Goal: Task Accomplishment & Management: Manage account settings

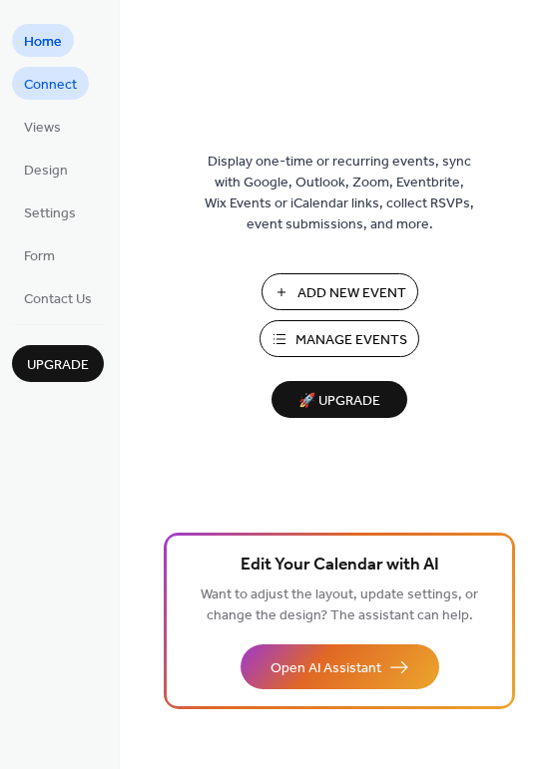
click at [40, 82] on span "Connect" at bounding box center [50, 85] width 53 height 21
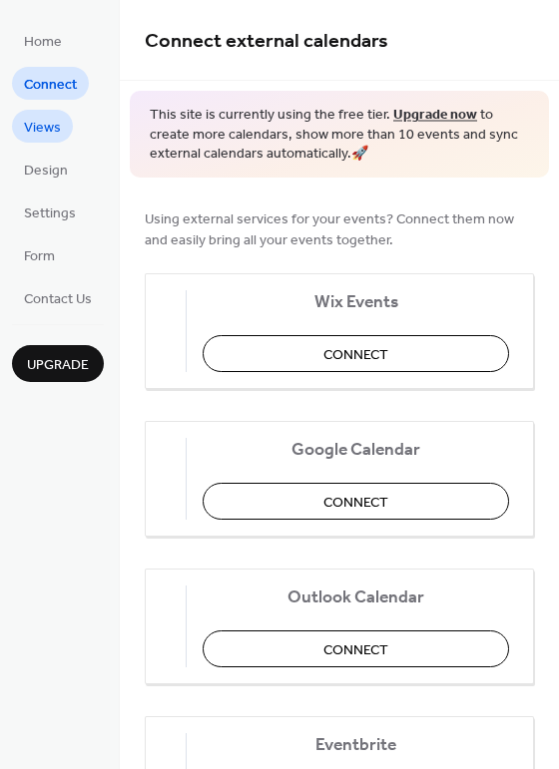
click at [39, 125] on span "Views" at bounding box center [42, 128] width 37 height 21
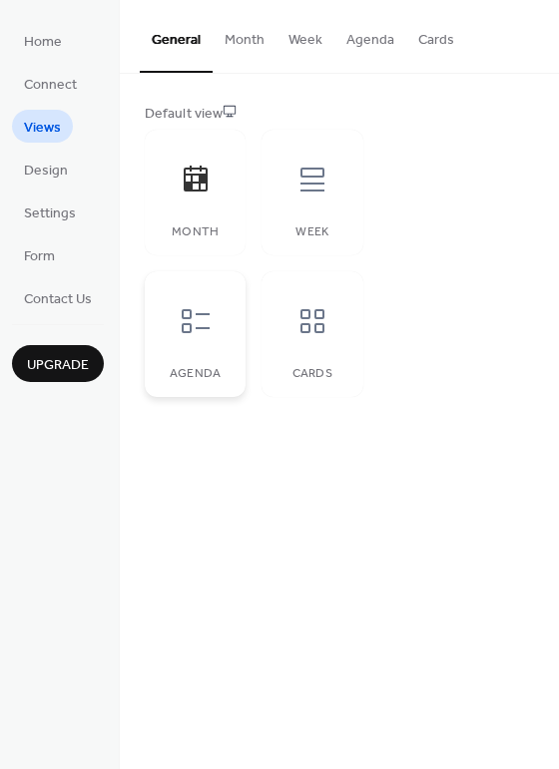
click at [201, 341] on div at bounding box center [196, 321] width 60 height 60
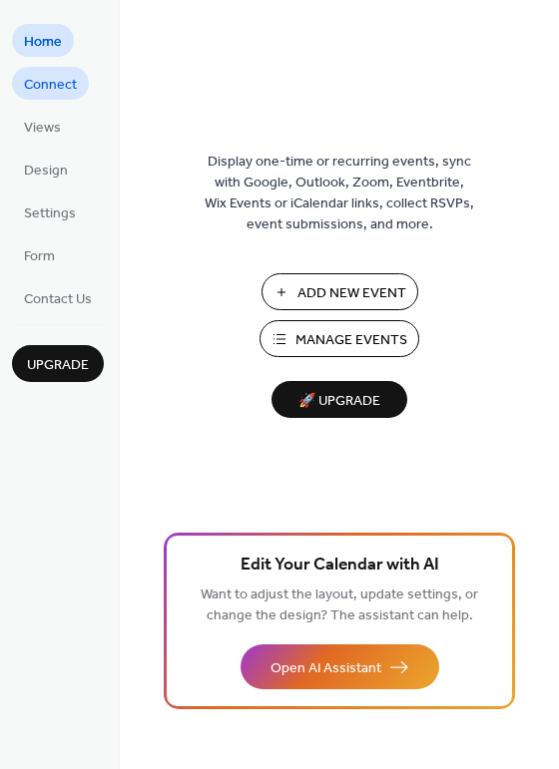
click at [45, 84] on span "Connect" at bounding box center [50, 85] width 53 height 21
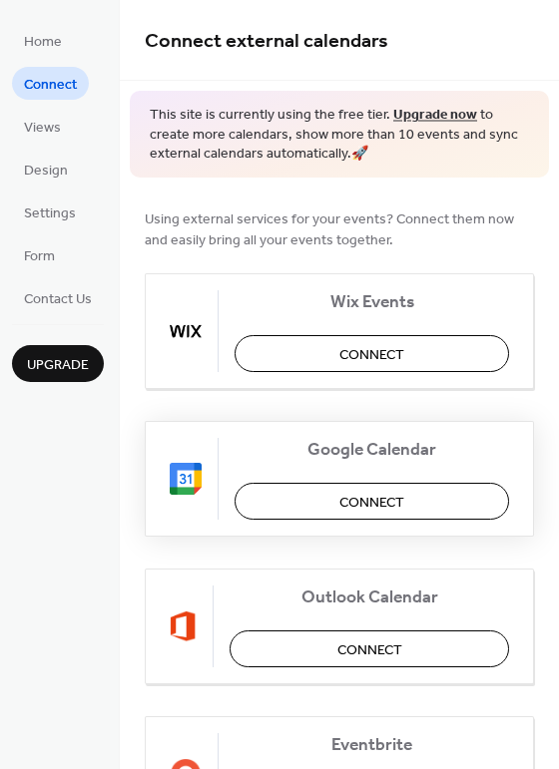
click at [334, 498] on button "Connect" at bounding box center [371, 501] width 274 height 37
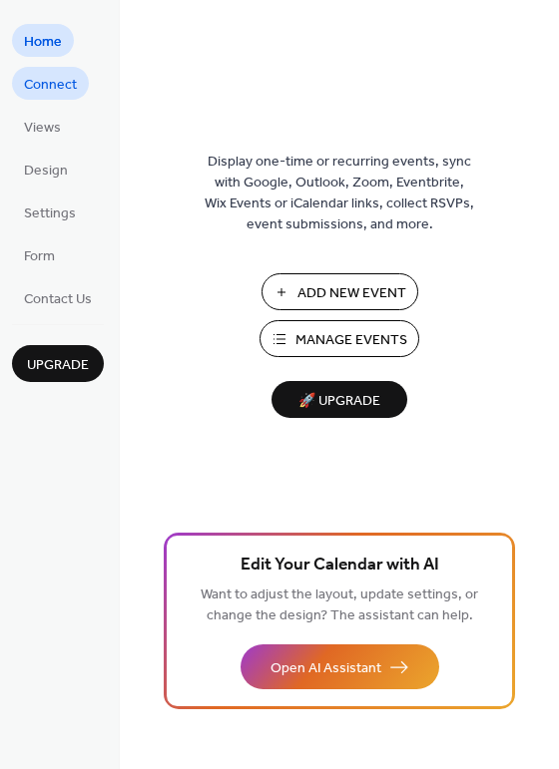
click at [52, 83] on span "Connect" at bounding box center [50, 85] width 53 height 21
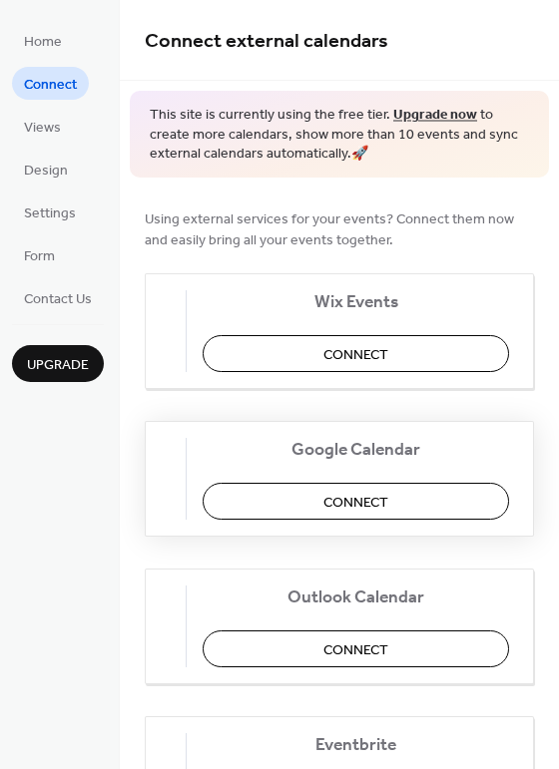
click at [388, 503] on span "Connect" at bounding box center [355, 502] width 65 height 21
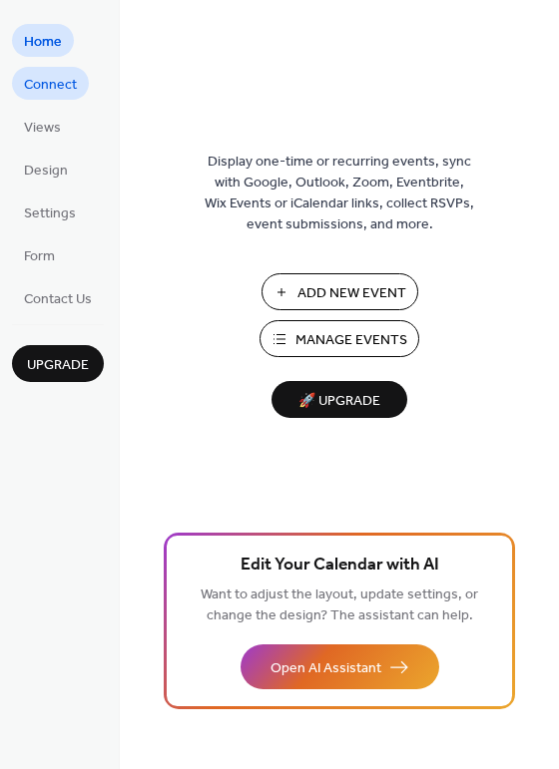
click at [64, 81] on span "Connect" at bounding box center [50, 85] width 53 height 21
click at [41, 80] on span "Connect" at bounding box center [50, 85] width 53 height 21
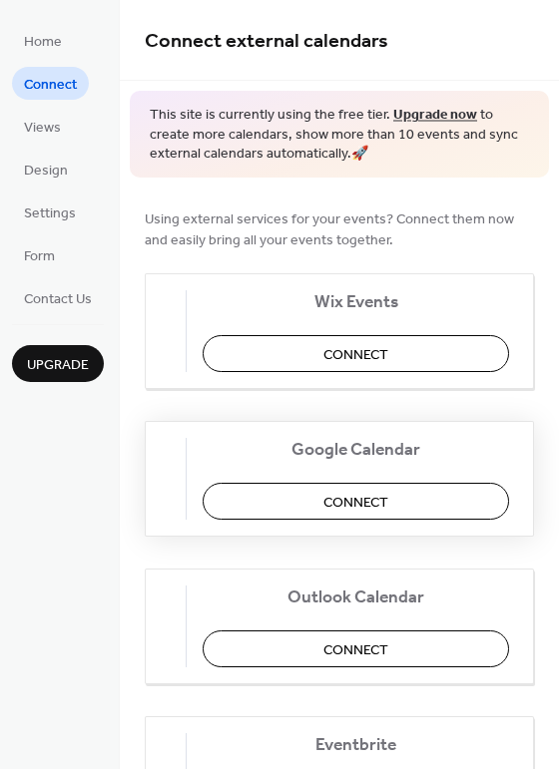
click at [360, 507] on span "Connect" at bounding box center [355, 502] width 65 height 21
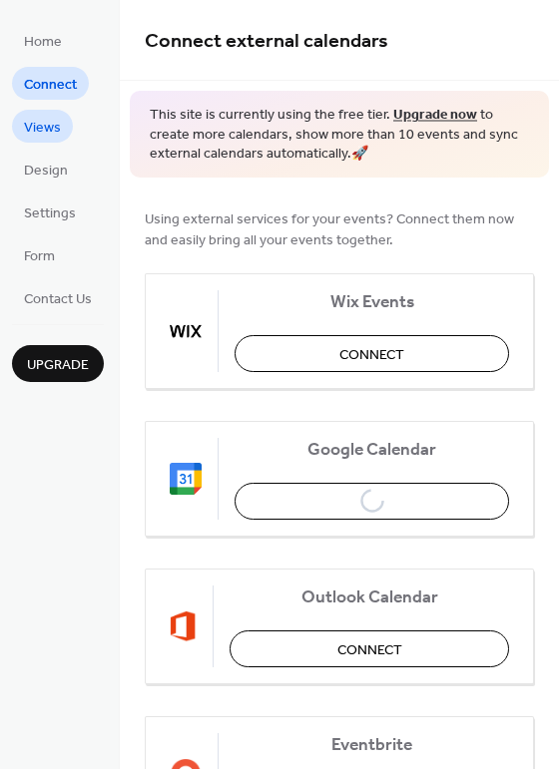
click at [50, 135] on span "Views" at bounding box center [42, 128] width 37 height 21
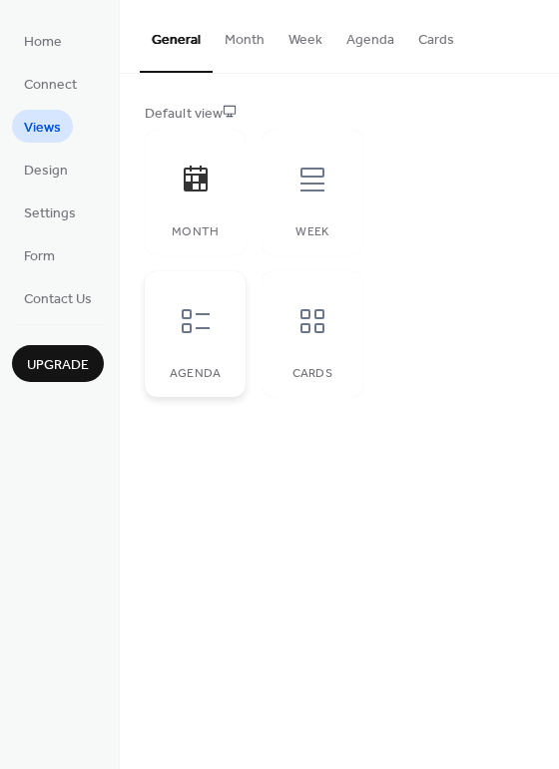
click at [180, 338] on div at bounding box center [196, 321] width 60 height 60
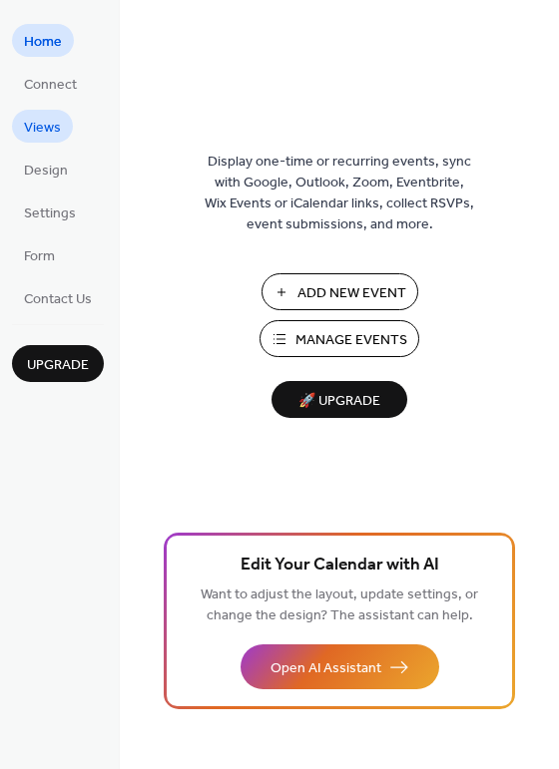
click at [45, 127] on span "Views" at bounding box center [42, 128] width 37 height 21
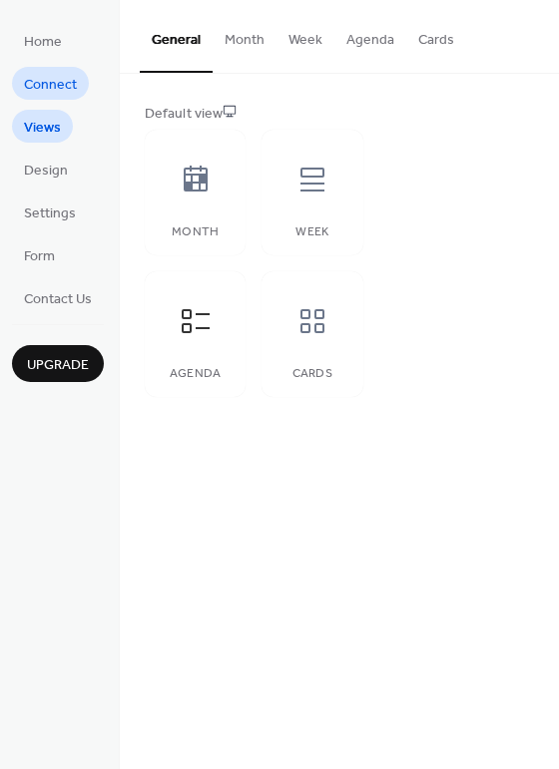
click at [28, 84] on span "Connect" at bounding box center [50, 85] width 53 height 21
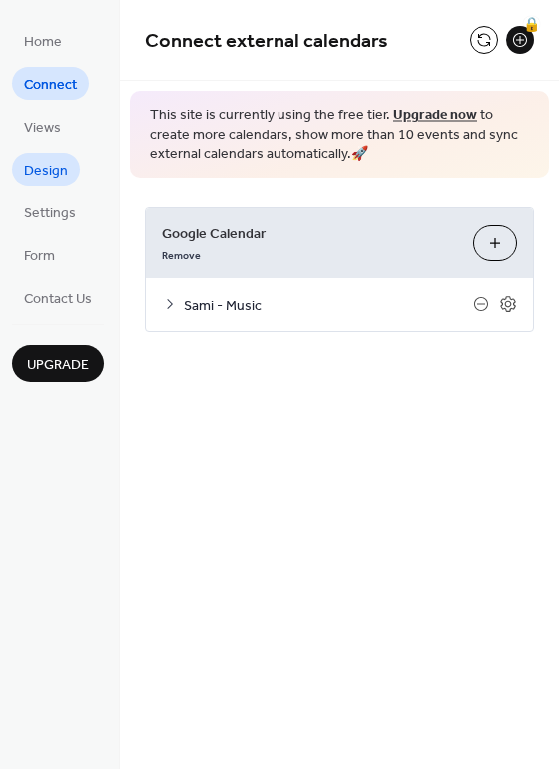
click at [54, 163] on span "Design" at bounding box center [46, 171] width 44 height 21
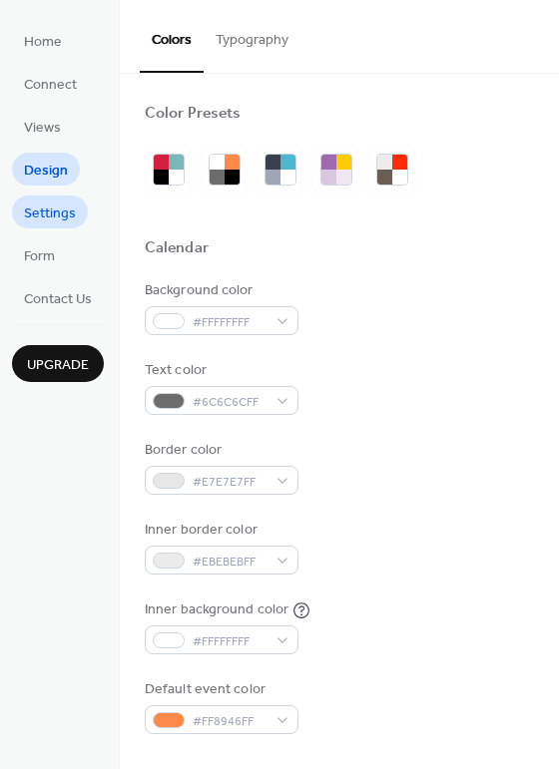
click at [36, 213] on span "Settings" at bounding box center [50, 214] width 52 height 21
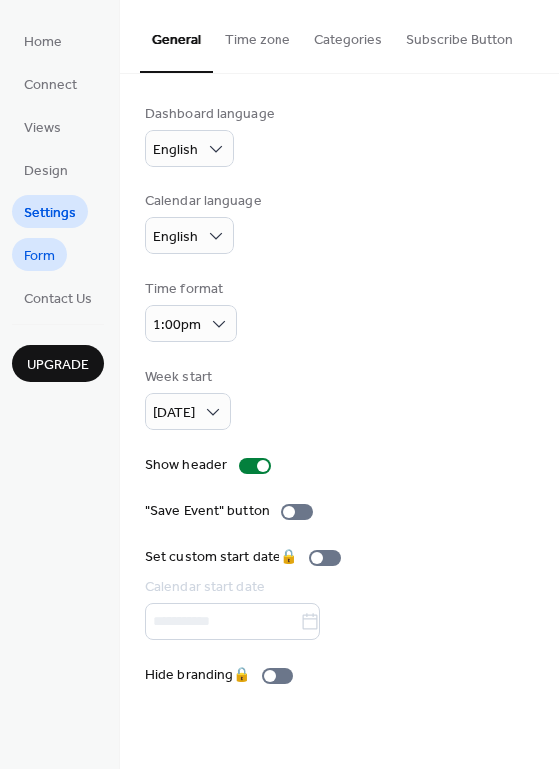
click at [29, 262] on span "Form" at bounding box center [39, 256] width 31 height 21
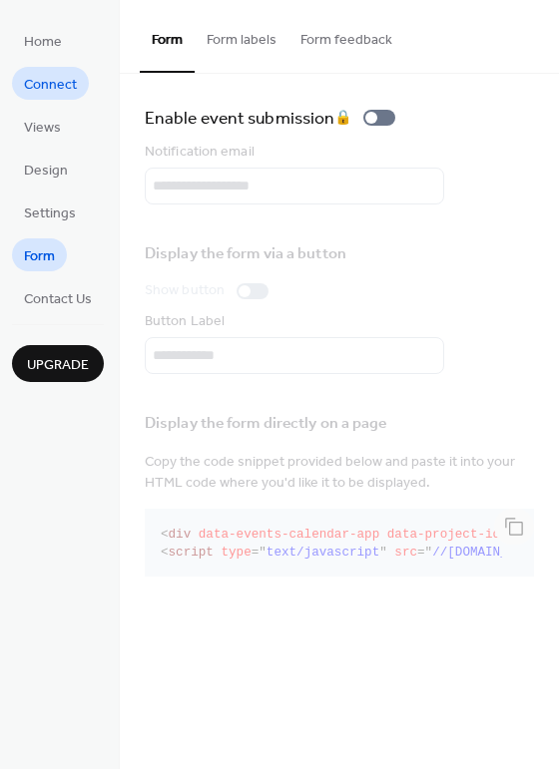
click at [42, 69] on link "Connect" at bounding box center [50, 83] width 77 height 33
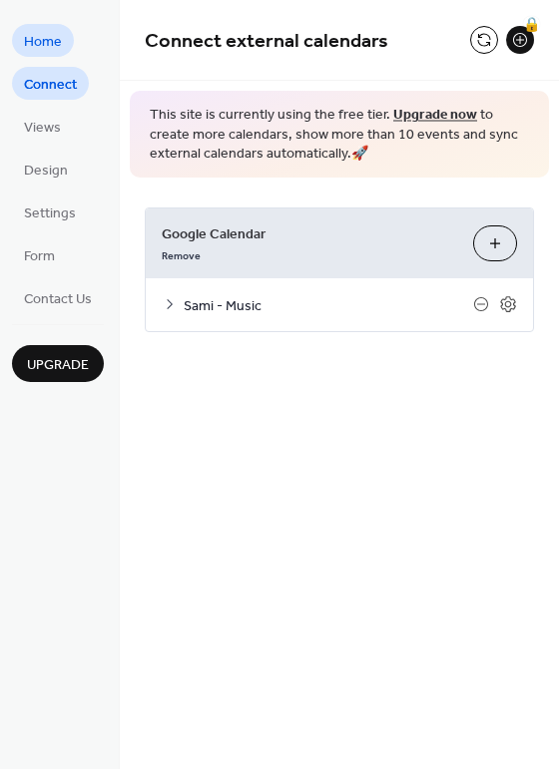
click at [42, 48] on span "Home" at bounding box center [43, 42] width 38 height 21
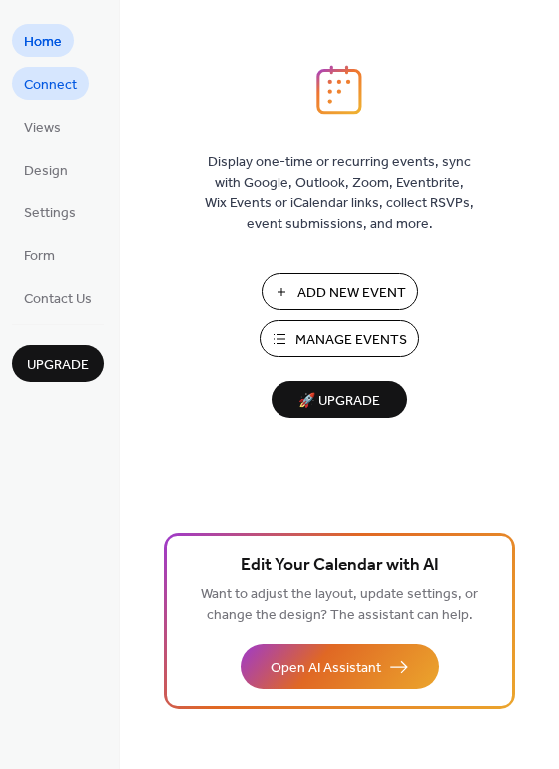
click at [66, 84] on span "Connect" at bounding box center [50, 85] width 53 height 21
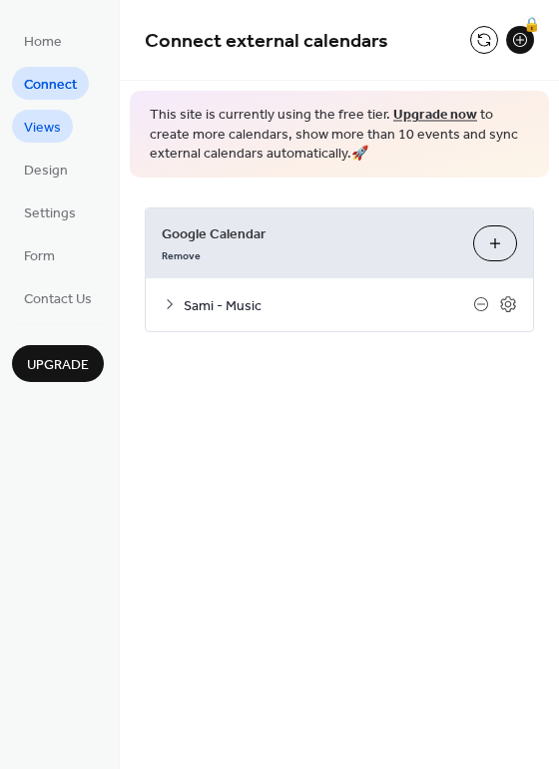
click at [41, 130] on span "Views" at bounding box center [42, 128] width 37 height 21
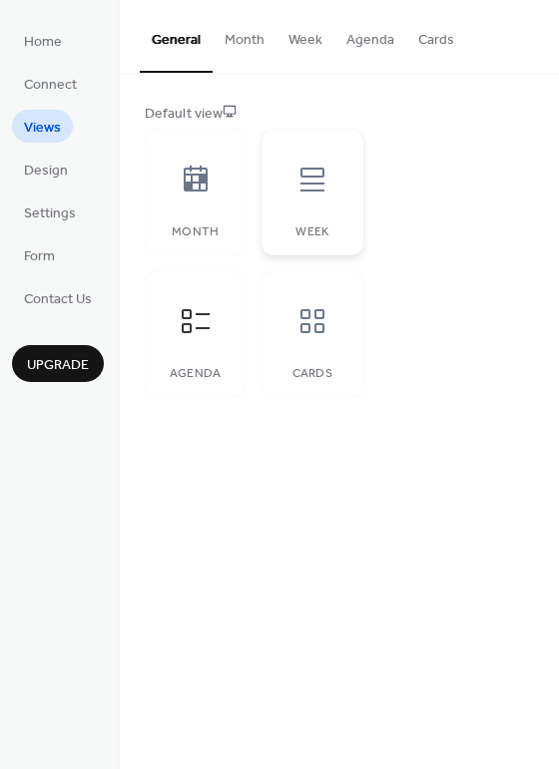
click at [297, 191] on icon at bounding box center [312, 180] width 32 height 32
click at [208, 316] on icon at bounding box center [196, 321] width 32 height 32
click at [42, 174] on span "Design" at bounding box center [46, 171] width 44 height 21
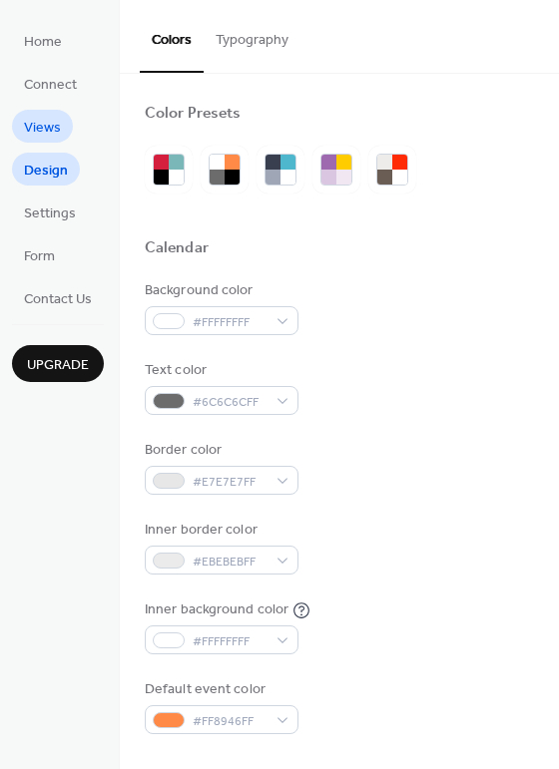
click at [40, 129] on span "Views" at bounding box center [42, 128] width 37 height 21
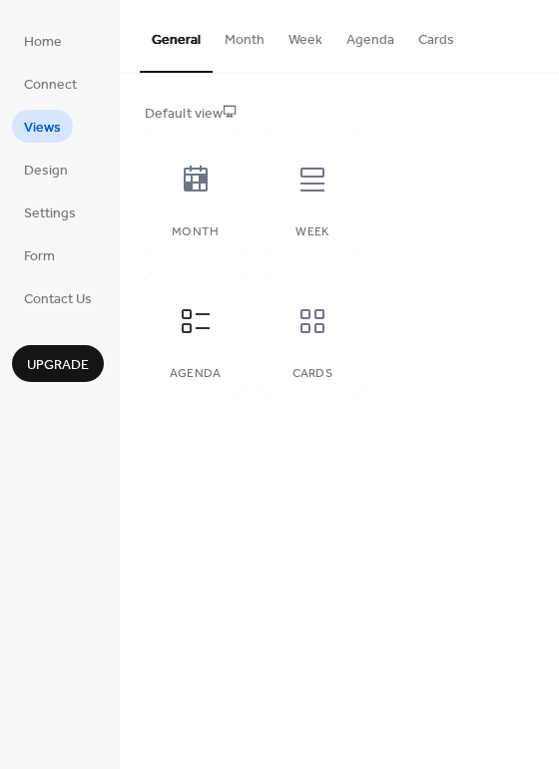
click at [354, 42] on button "Agenda" at bounding box center [370, 35] width 72 height 71
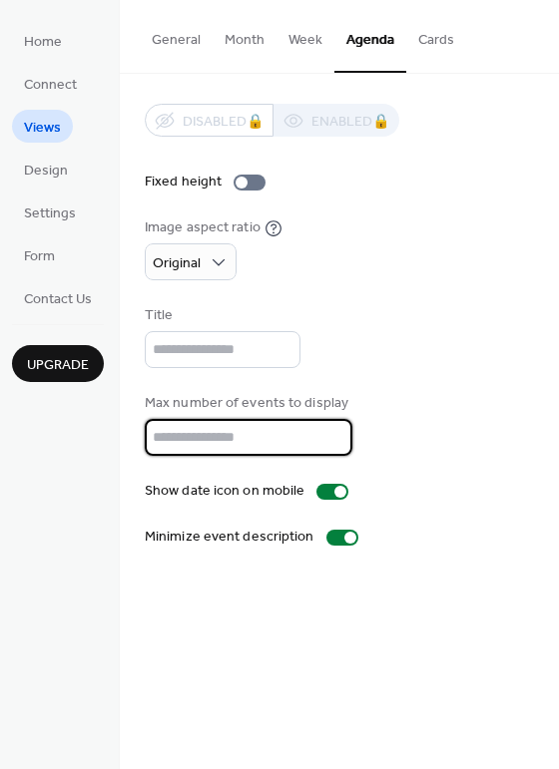
drag, startPoint x: 191, startPoint y: 435, endPoint x: 69, endPoint y: 435, distance: 121.7
click at [69, 435] on div "Home Connect Views Design Settings Form Contact Us Upgrade Views Upgrade Genera…" at bounding box center [279, 384] width 559 height 769
type input "*"
click at [41, 39] on span "Home" at bounding box center [43, 42] width 38 height 21
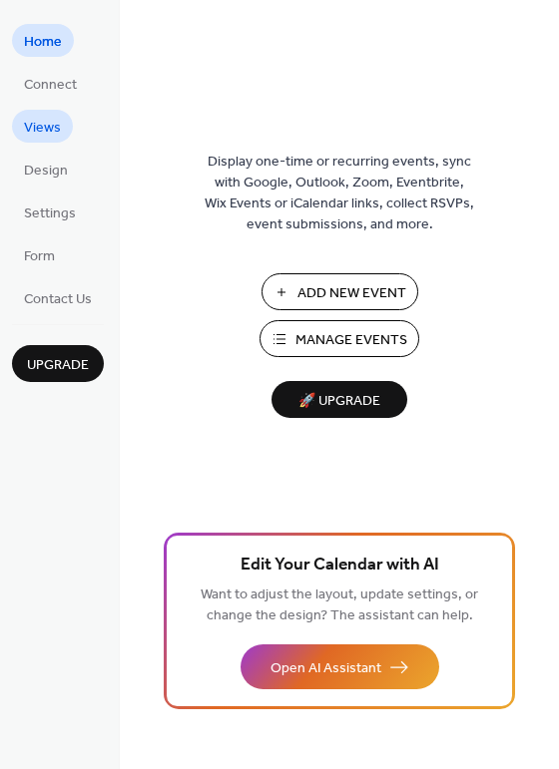
click at [45, 122] on span "Views" at bounding box center [42, 128] width 37 height 21
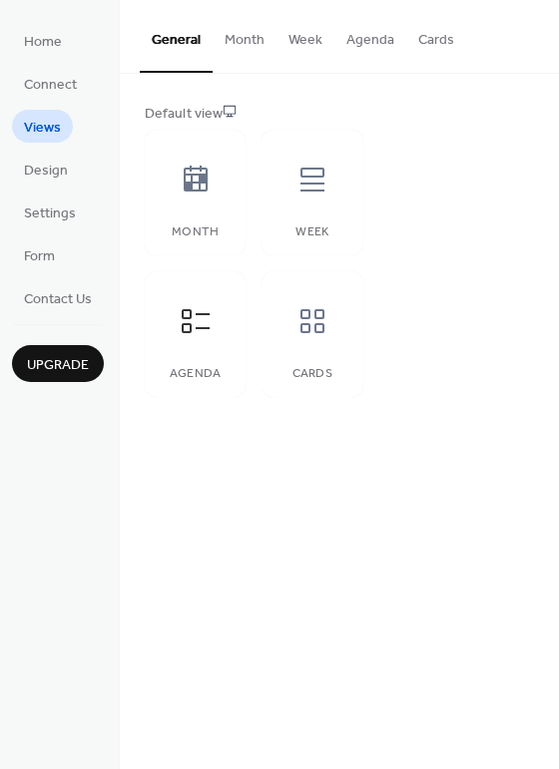
click at [373, 32] on button "Agenda" at bounding box center [370, 35] width 72 height 71
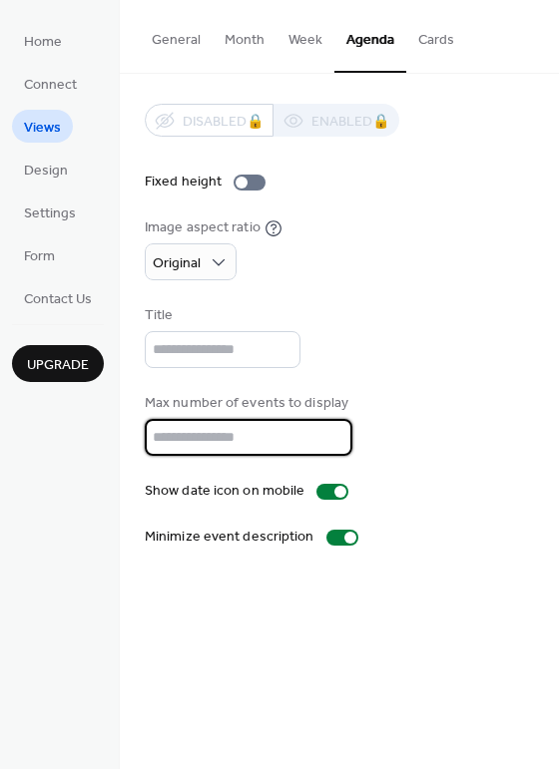
drag, startPoint x: 183, startPoint y: 427, endPoint x: 53, endPoint y: 428, distance: 129.7
click at [53, 428] on div "Home Connect Views Design Settings Form Contact Us Upgrade Views Upgrade Genera…" at bounding box center [279, 384] width 559 height 769
type input "*"
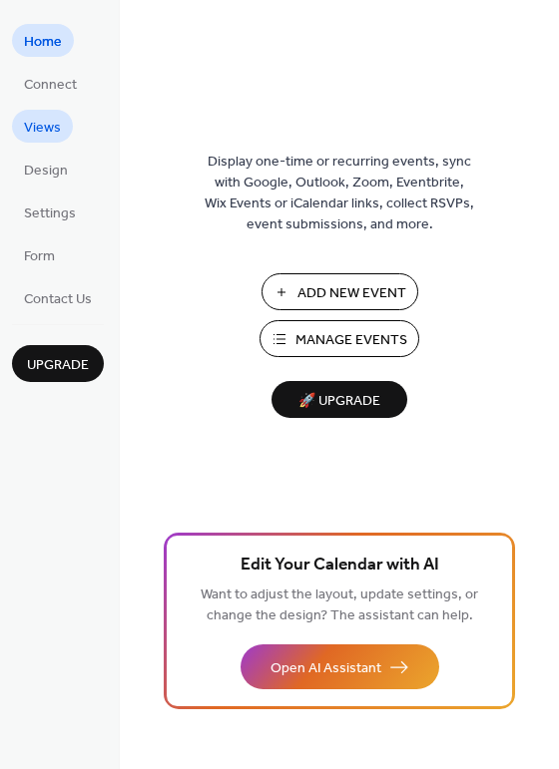
click at [46, 124] on span "Views" at bounding box center [42, 128] width 37 height 21
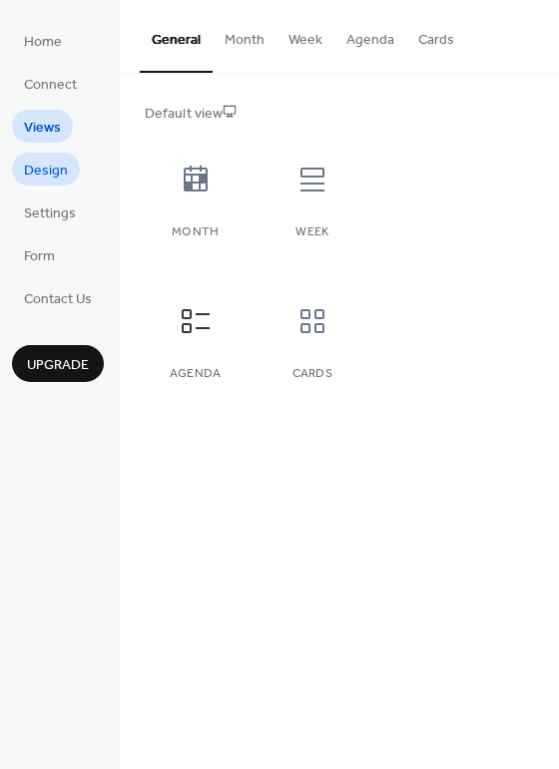
click at [45, 178] on span "Design" at bounding box center [46, 171] width 44 height 21
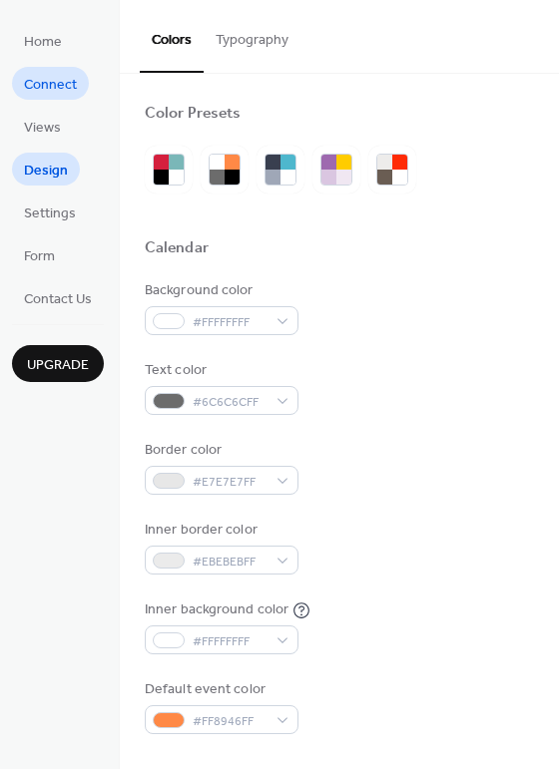
click at [52, 89] on span "Connect" at bounding box center [50, 85] width 53 height 21
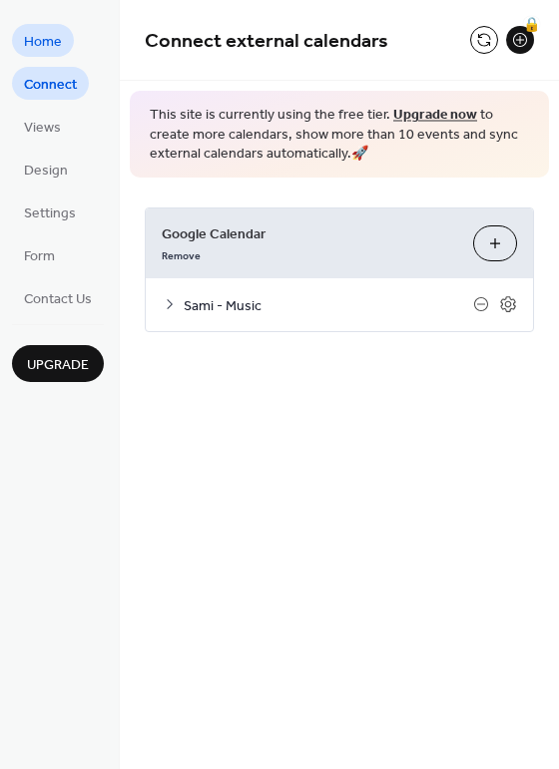
click at [32, 47] on span "Home" at bounding box center [43, 42] width 38 height 21
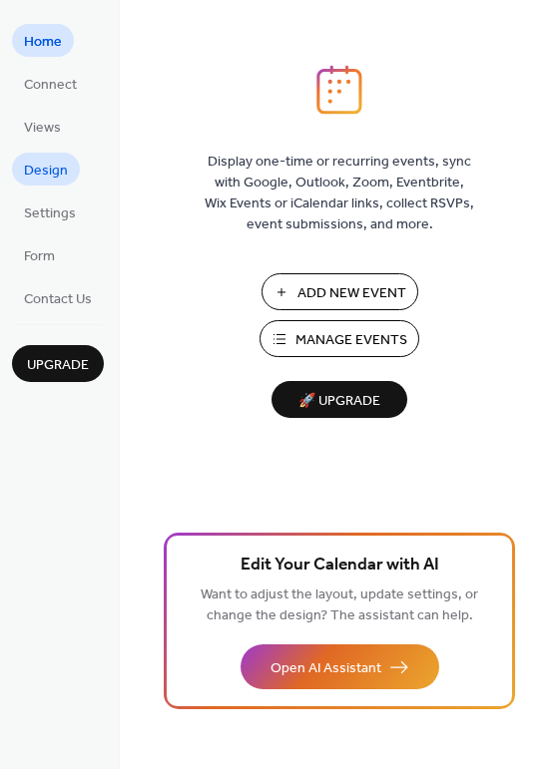
click at [42, 172] on span "Design" at bounding box center [46, 171] width 44 height 21
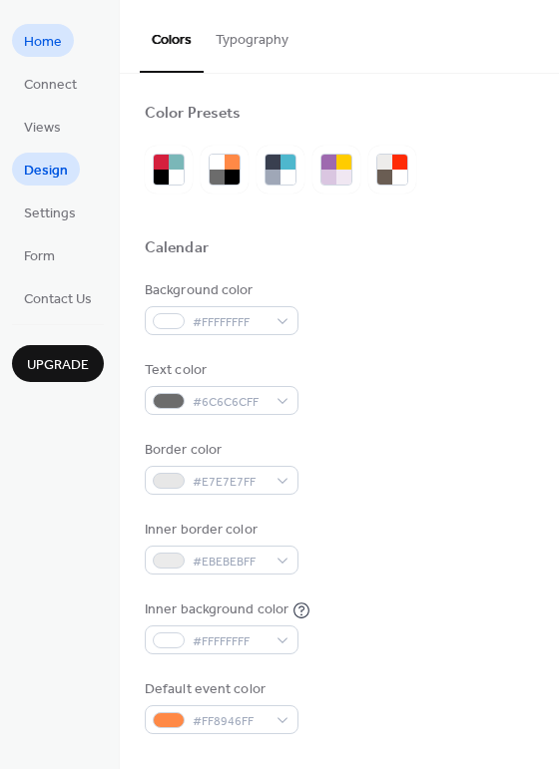
click at [32, 46] on span "Home" at bounding box center [43, 42] width 38 height 21
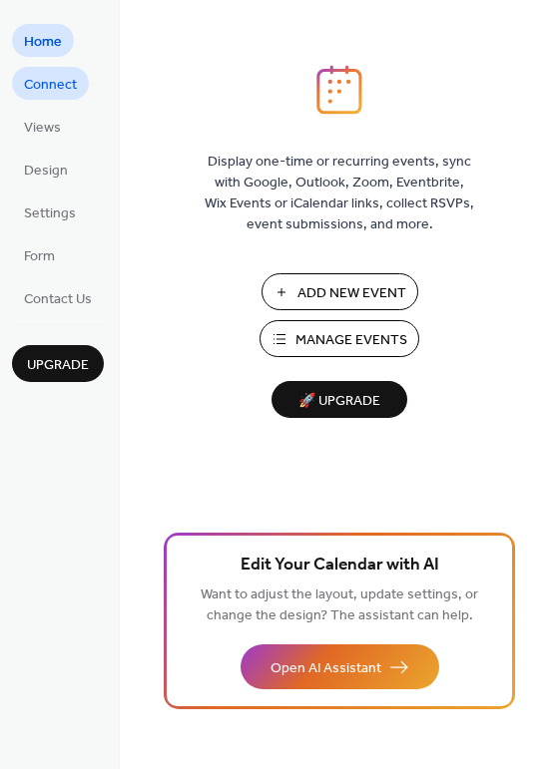
click at [54, 95] on span "Connect" at bounding box center [50, 85] width 53 height 21
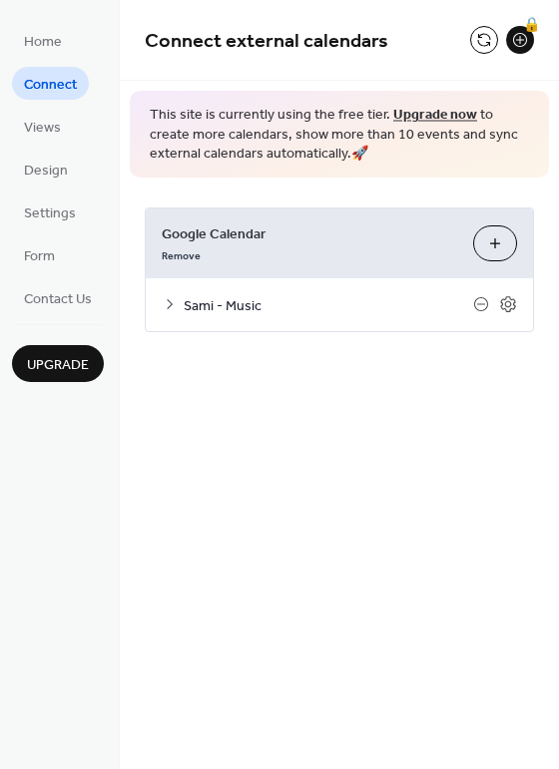
click at [348, 291] on div "Sami - Music" at bounding box center [339, 304] width 387 height 53
click at [185, 303] on span "Sami - Music" at bounding box center [328, 305] width 289 height 21
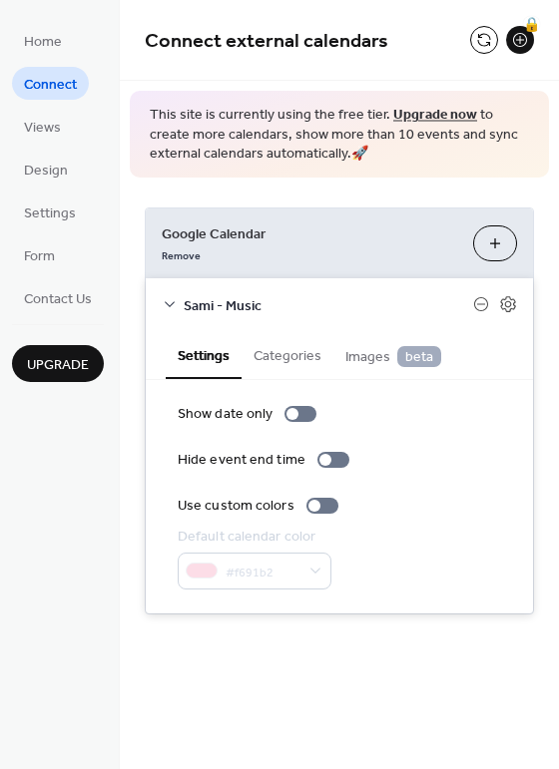
click at [184, 303] on span "Sami - Music" at bounding box center [328, 305] width 289 height 21
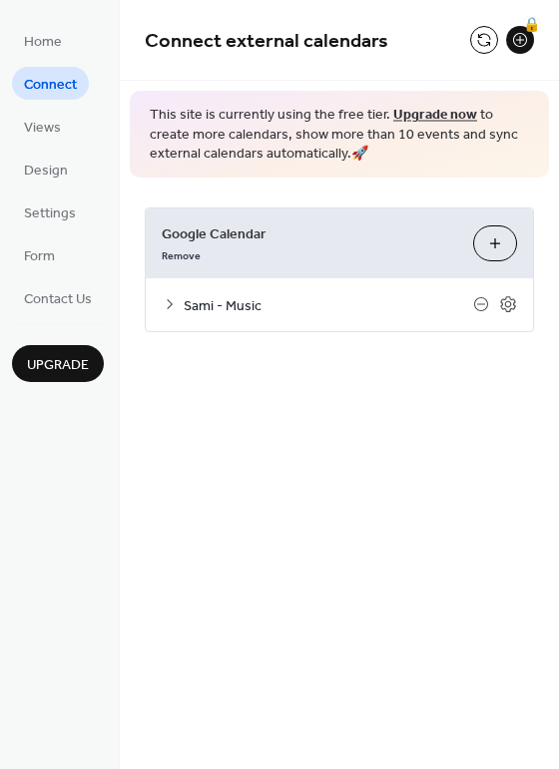
click at [184, 303] on span "Sami - Music" at bounding box center [328, 305] width 289 height 21
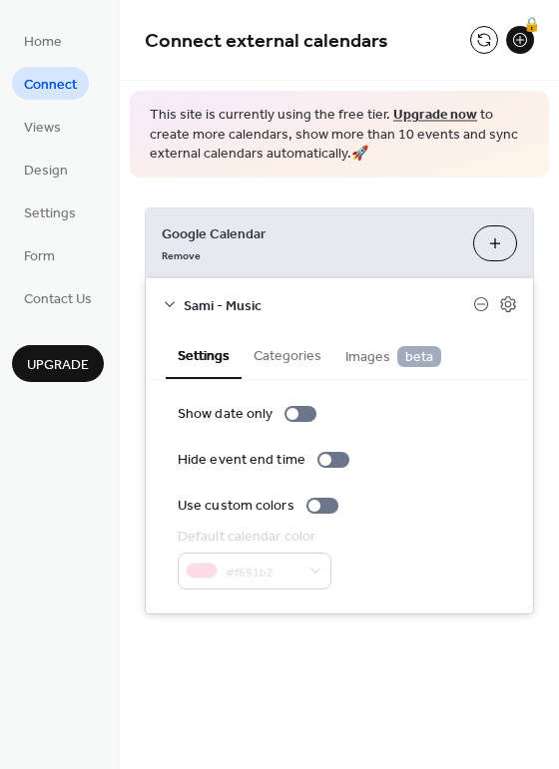
click at [180, 303] on div "Sami - Music" at bounding box center [339, 304] width 387 height 53
click at [172, 305] on icon at bounding box center [170, 304] width 16 height 16
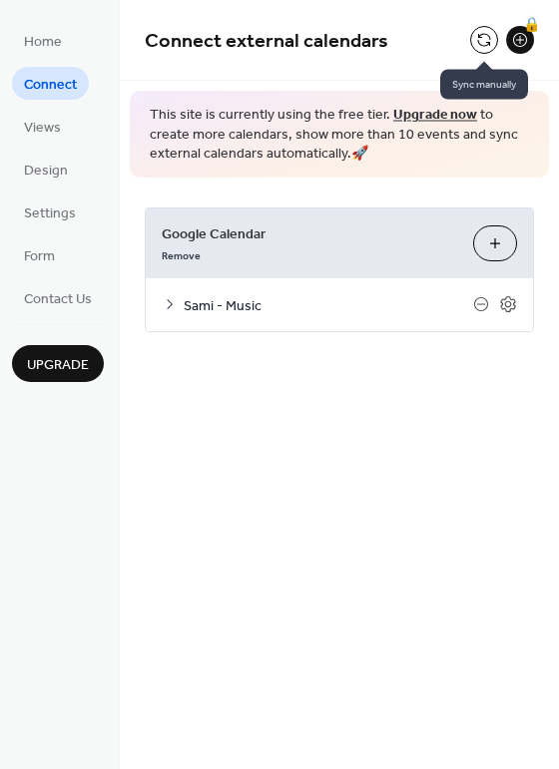
click at [479, 42] on button at bounding box center [484, 40] width 28 height 28
click at [42, 45] on span "Home" at bounding box center [43, 42] width 38 height 21
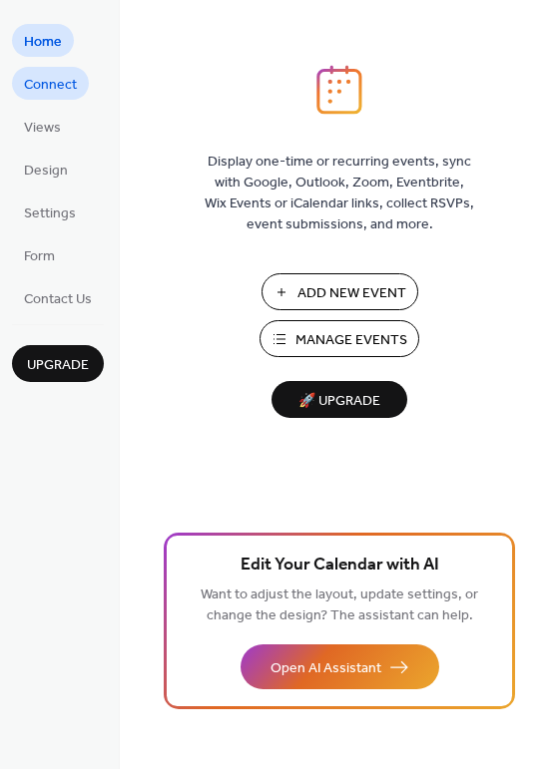
click at [42, 81] on span "Connect" at bounding box center [50, 85] width 53 height 21
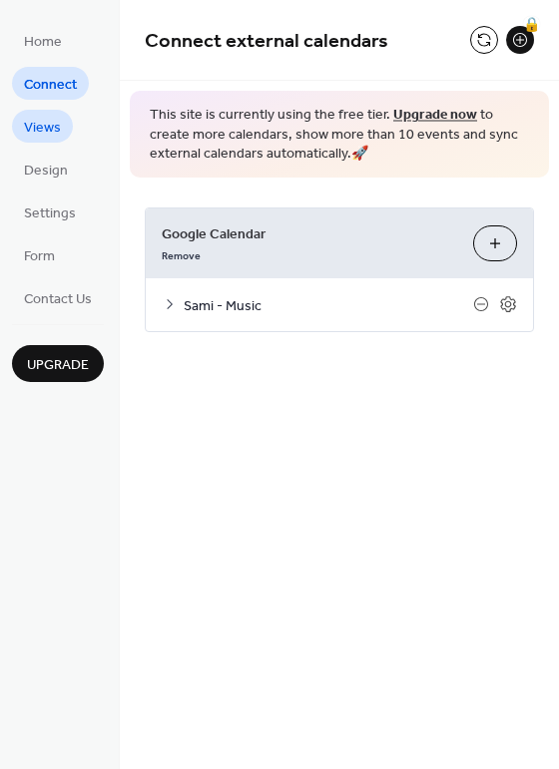
click at [35, 118] on span "Views" at bounding box center [42, 128] width 37 height 21
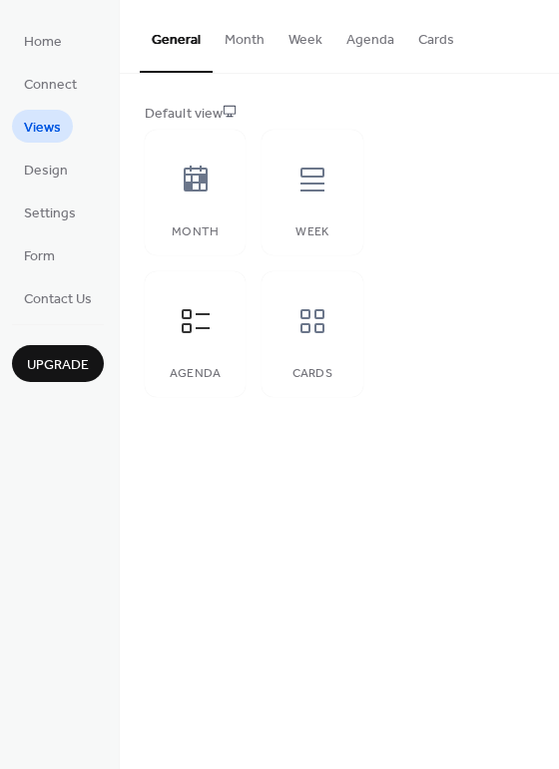
click at [352, 37] on button "Agenda" at bounding box center [370, 35] width 72 height 71
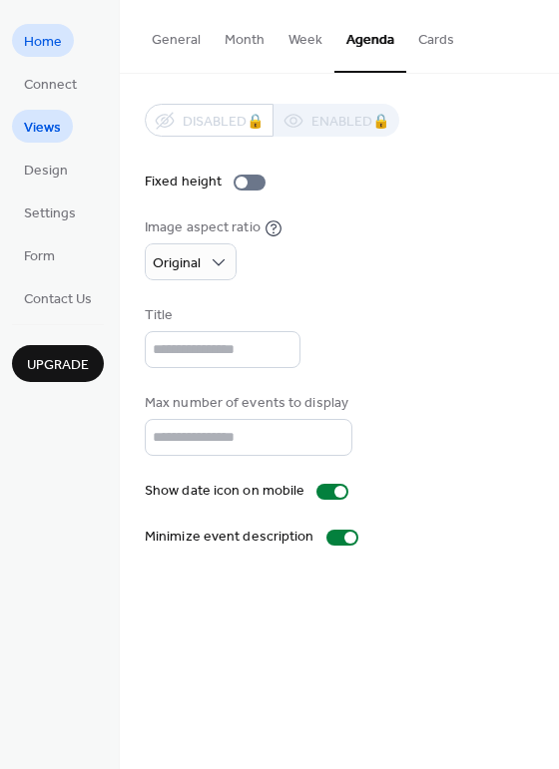
click at [41, 42] on span "Home" at bounding box center [43, 42] width 38 height 21
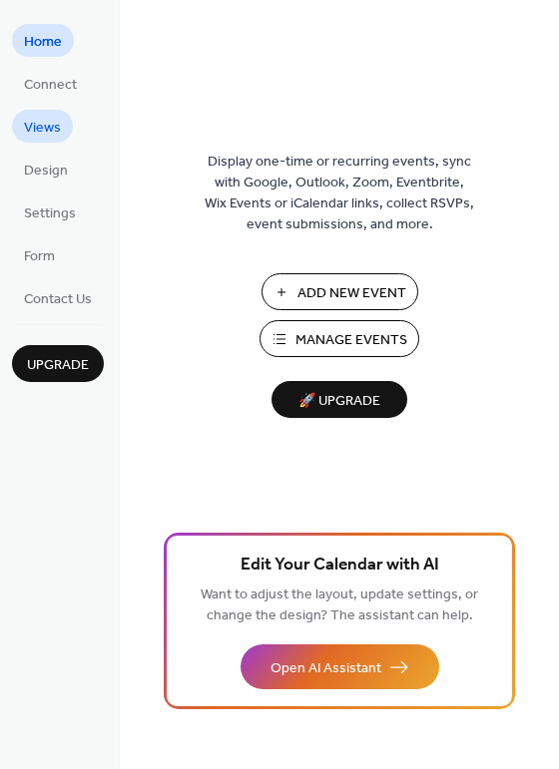
click at [37, 126] on span "Views" at bounding box center [42, 128] width 37 height 21
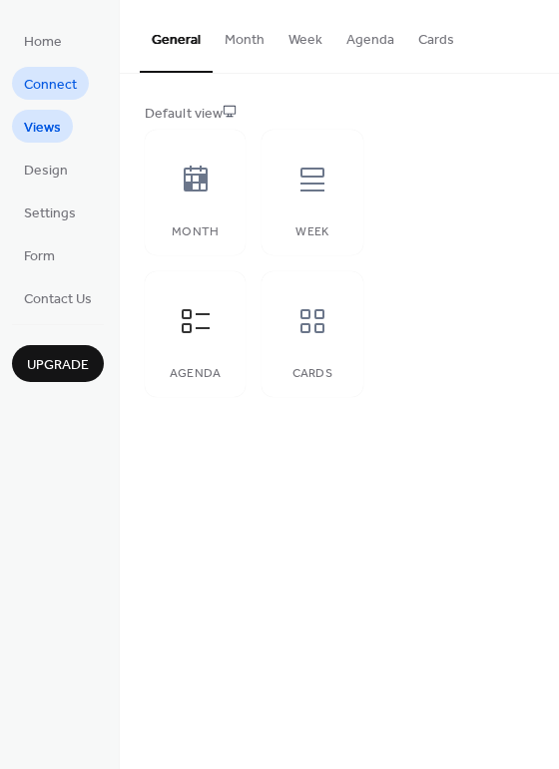
click at [58, 79] on span "Connect" at bounding box center [50, 85] width 53 height 21
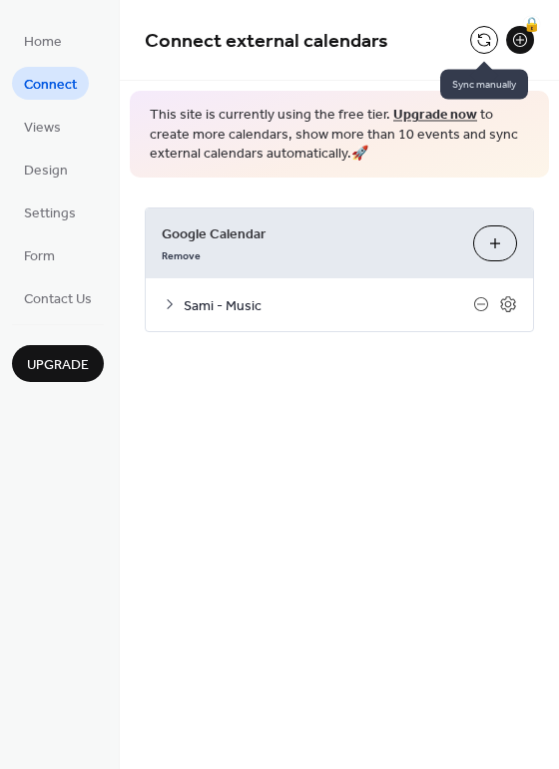
click at [477, 39] on button at bounding box center [484, 40] width 28 height 28
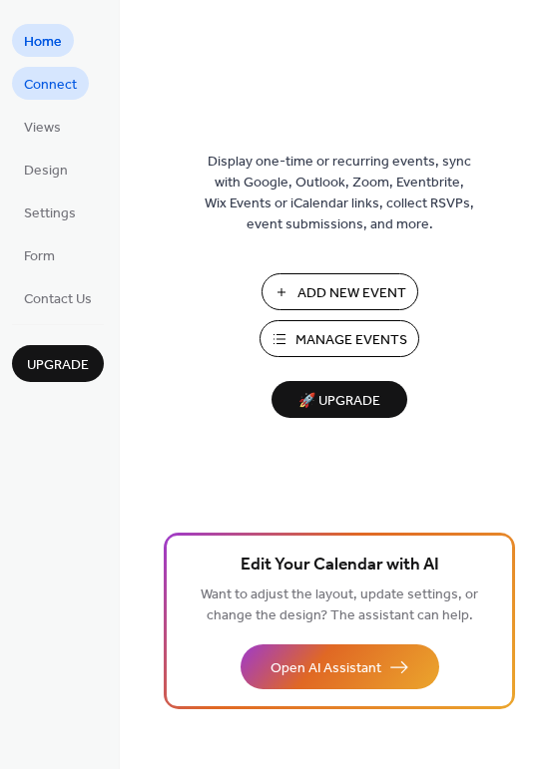
click at [45, 86] on span "Connect" at bounding box center [50, 85] width 53 height 21
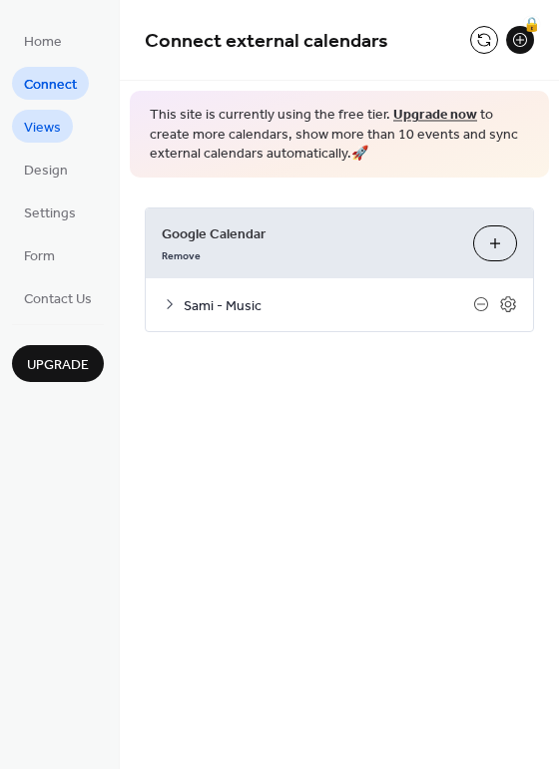
click at [42, 133] on span "Views" at bounding box center [42, 128] width 37 height 21
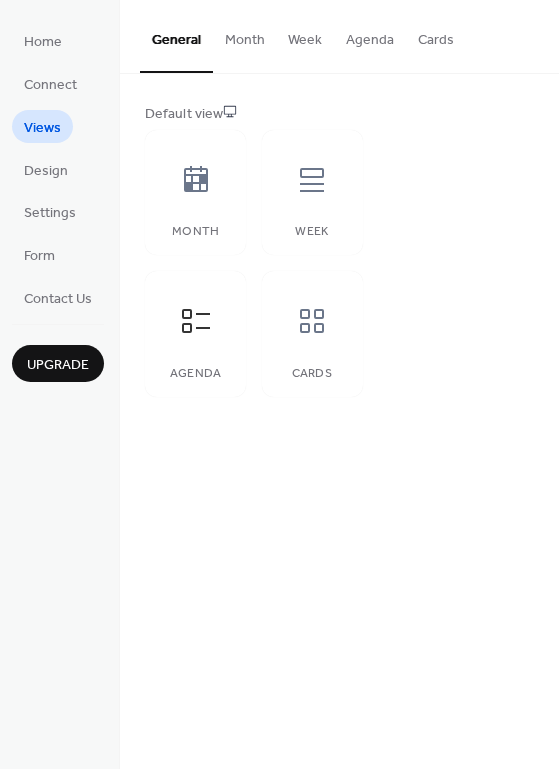
click at [366, 45] on button "Agenda" at bounding box center [370, 35] width 72 height 71
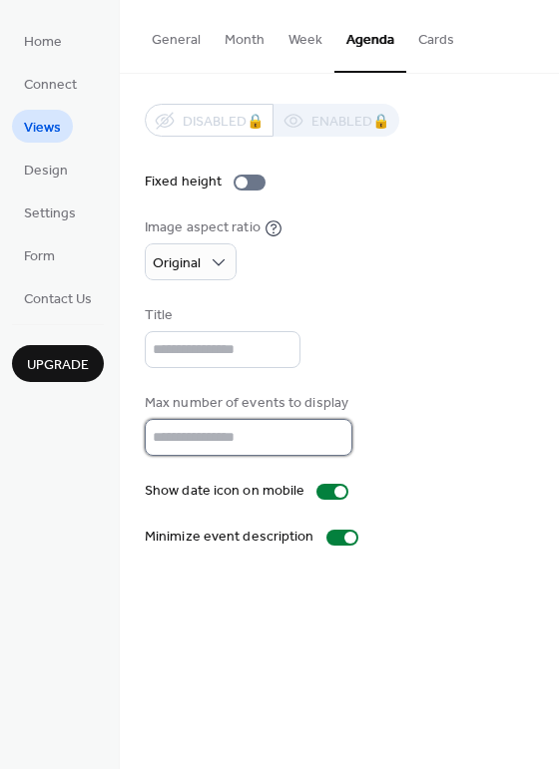
click at [202, 429] on input "**" at bounding box center [249, 437] width 208 height 37
type input "*"
